Goal: Task Accomplishment & Management: Complete application form

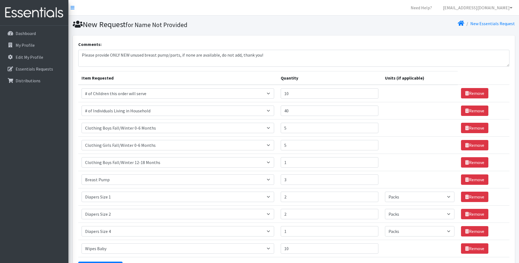
select select "13431"
select select "6076"
select select "5704"
select select "5733"
select select "5706"
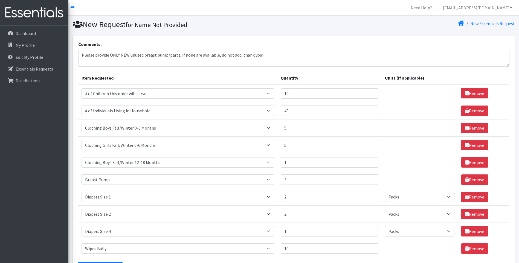
select select "7900"
select select "1964"
select select "Pack"
select select "1965"
select select "Pack"
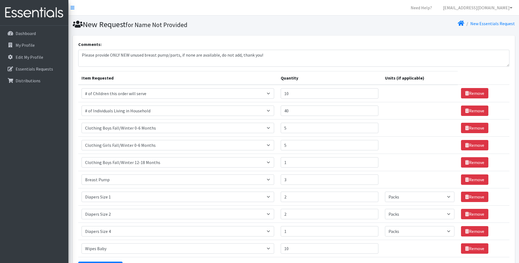
select select "1967"
select select "Pack"
select select "1929"
